Goal: Navigation & Orientation: Find specific page/section

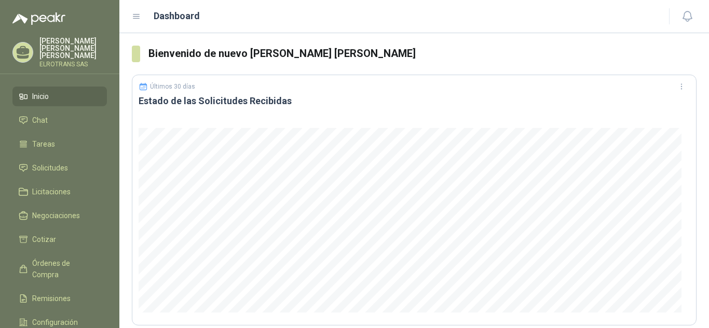
click at [59, 42] on p "[PERSON_NAME] [PERSON_NAME]" at bounding box center [72, 48] width 67 height 22
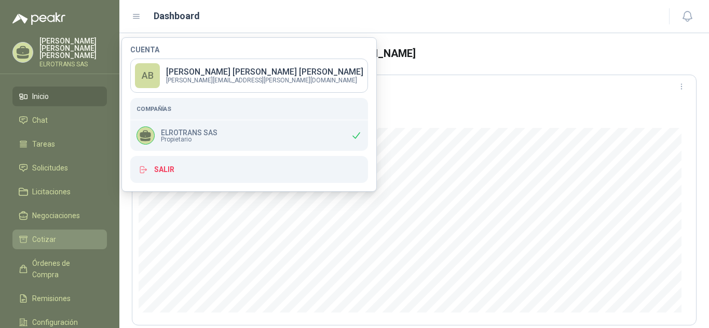
click at [44, 230] on link "Cotizar" at bounding box center [59, 240] width 94 height 20
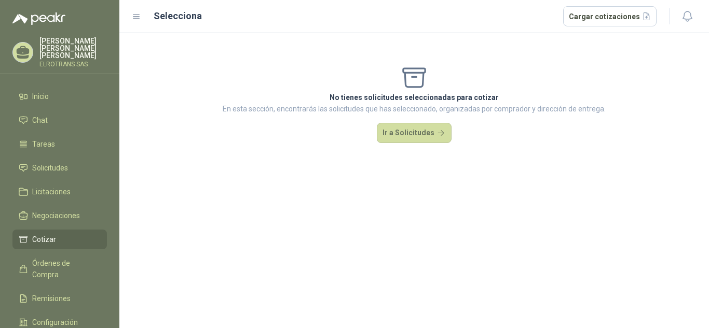
click at [418, 120] on div "No tienes solicitudes seleccionadas para cotizar En esta sección, encontrarás l…" at bounding box center [413, 103] width 589 height 141
click at [407, 133] on button "Ir a Solicitudes" at bounding box center [414, 133] width 75 height 21
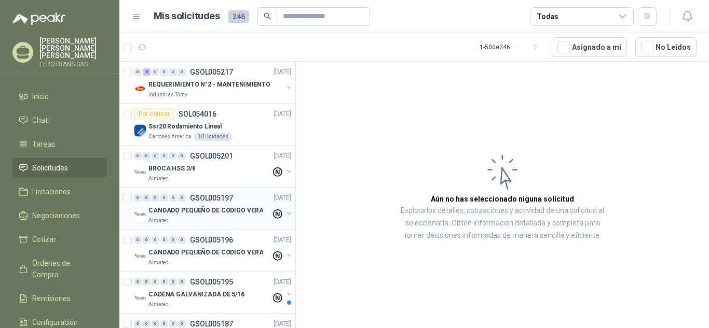
click at [285, 213] on button "button" at bounding box center [289, 214] width 8 height 8
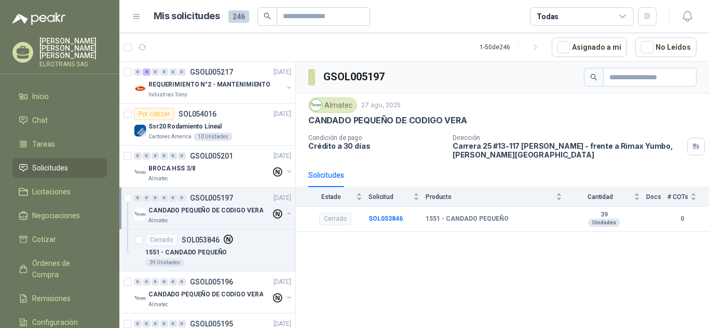
click at [81, 43] on p "[PERSON_NAME] [PERSON_NAME]" at bounding box center [72, 48] width 67 height 22
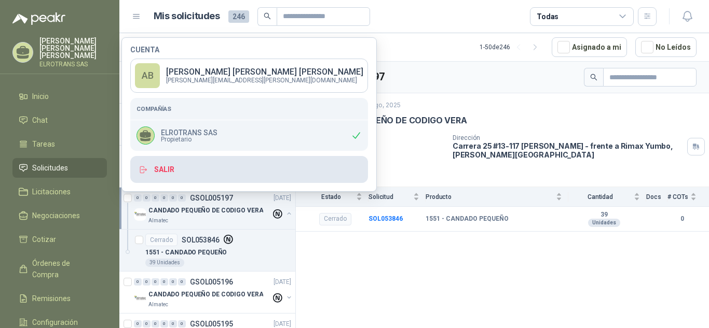
click at [166, 171] on button "Salir" at bounding box center [249, 169] width 238 height 27
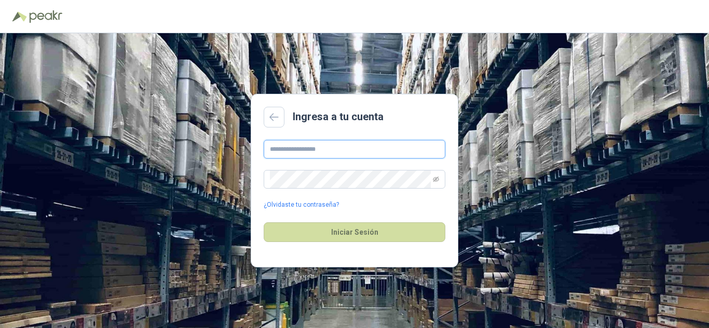
type input "**********"
